Goal: Task Accomplishment & Management: Use online tool/utility

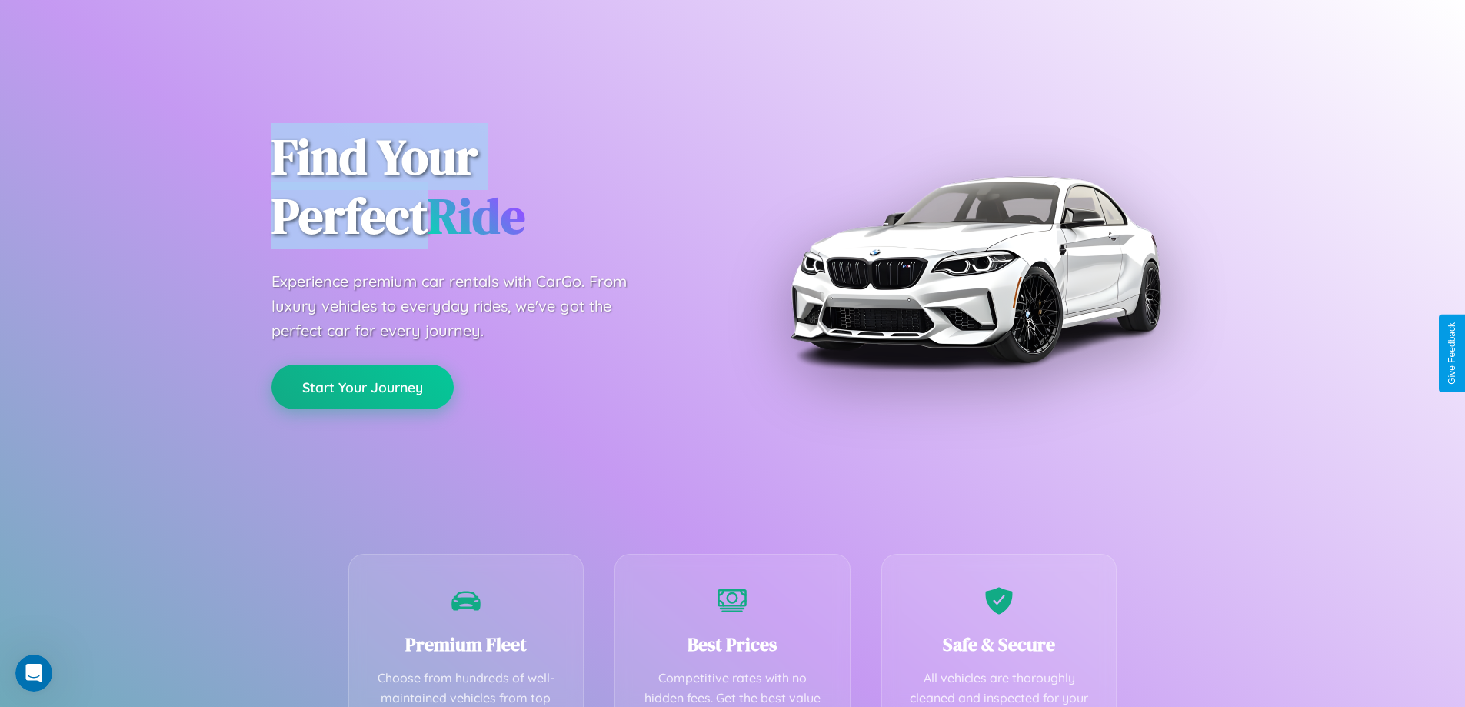
click at [362, 387] on button "Start Your Journey" at bounding box center [362, 386] width 182 height 45
click at [362, 386] on button "Start Your Journey" at bounding box center [362, 386] width 182 height 45
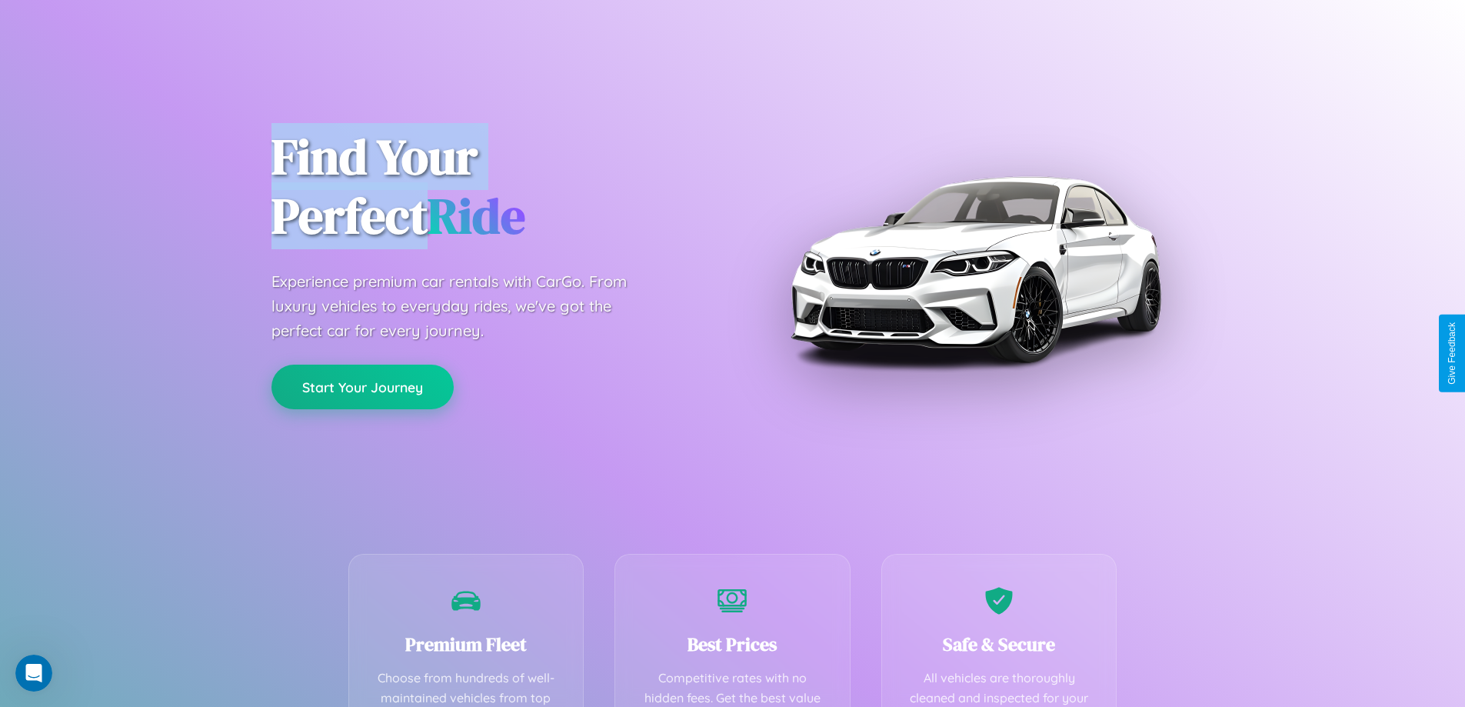
click at [362, 386] on button "Start Your Journey" at bounding box center [362, 386] width 182 height 45
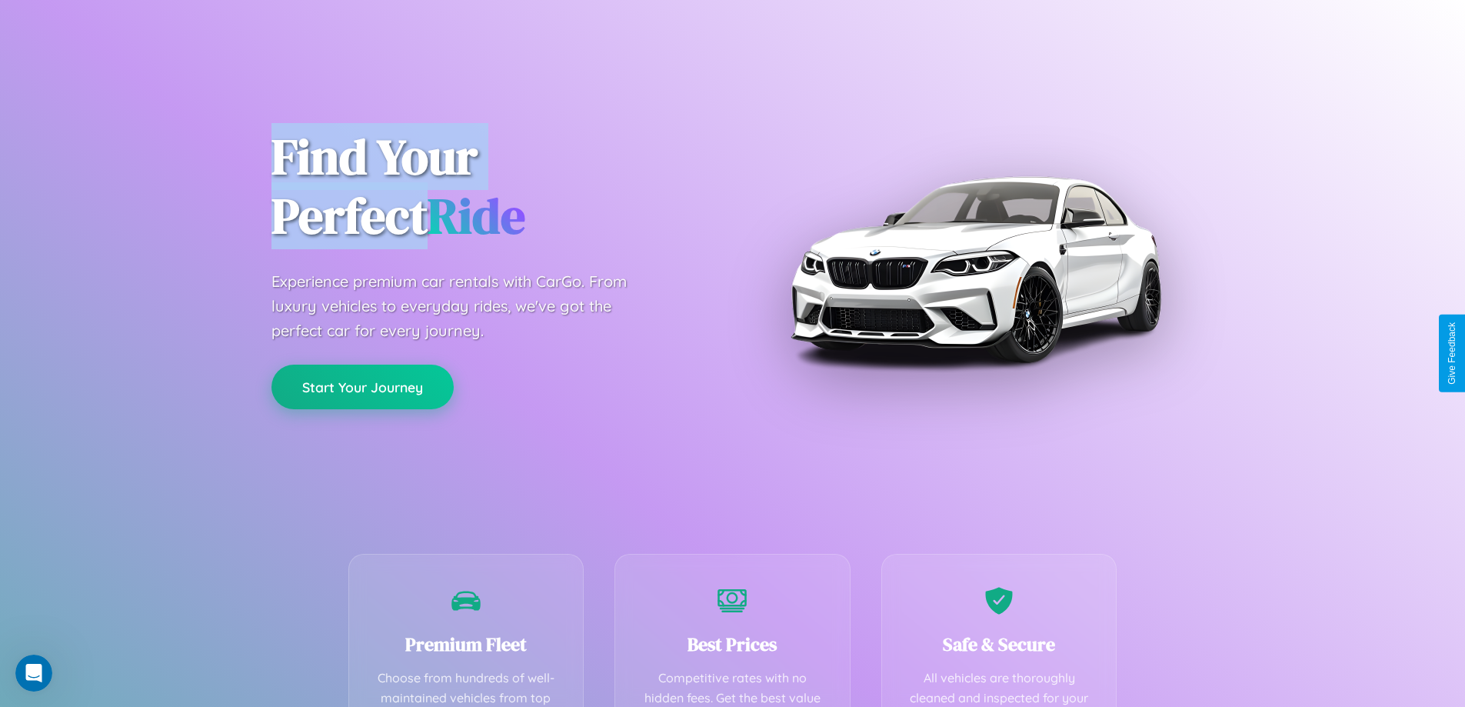
click at [362, 386] on button "Start Your Journey" at bounding box center [362, 386] width 182 height 45
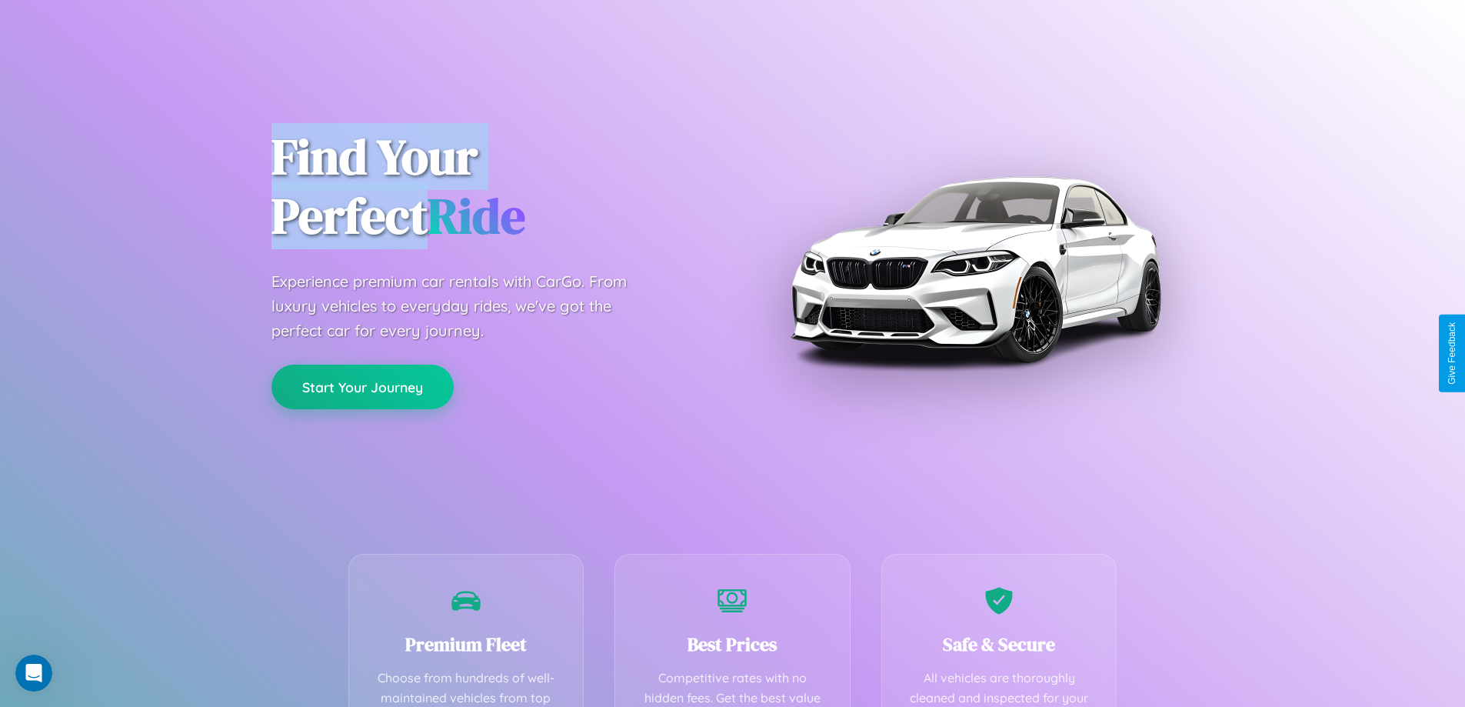
click at [362, 386] on button "Start Your Journey" at bounding box center [362, 386] width 182 height 45
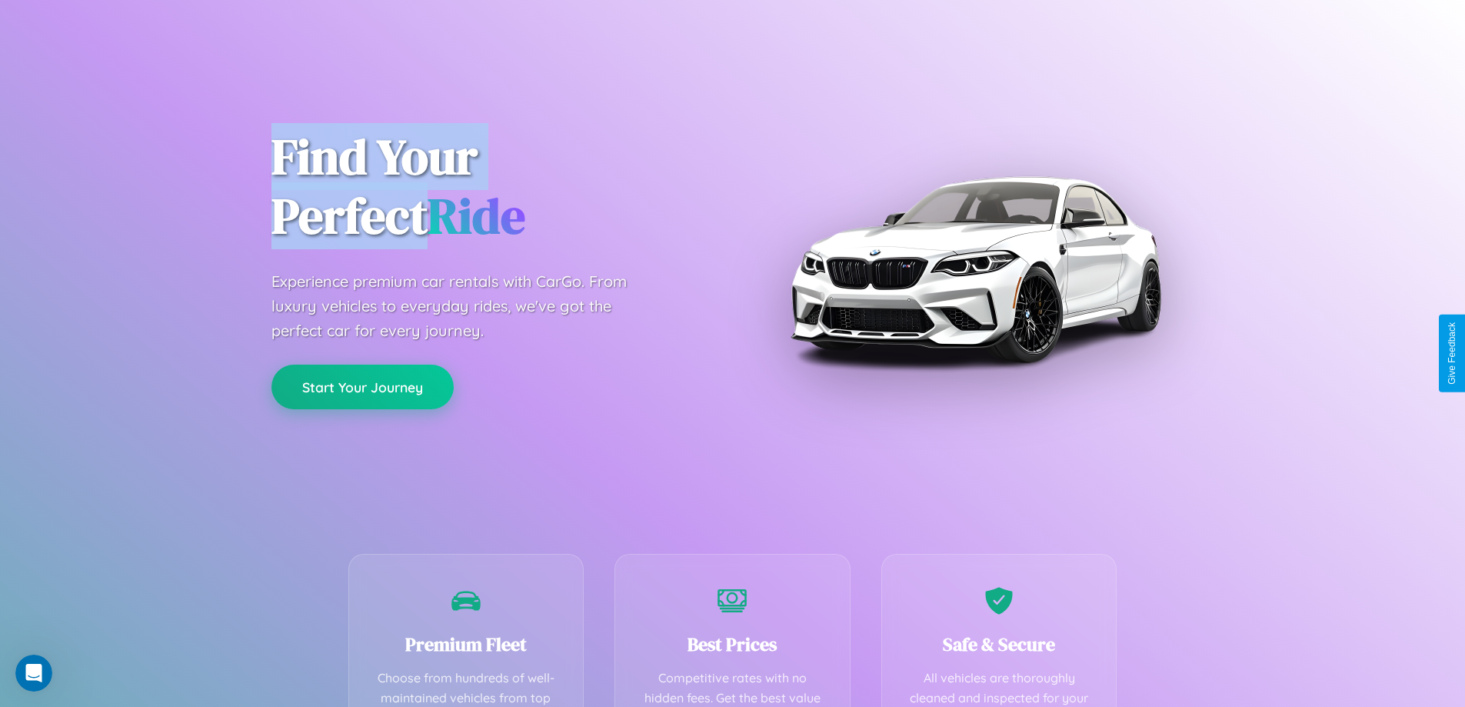
click at [362, 386] on button "Start Your Journey" at bounding box center [362, 386] width 182 height 45
